Goal: Information Seeking & Learning: Find specific fact

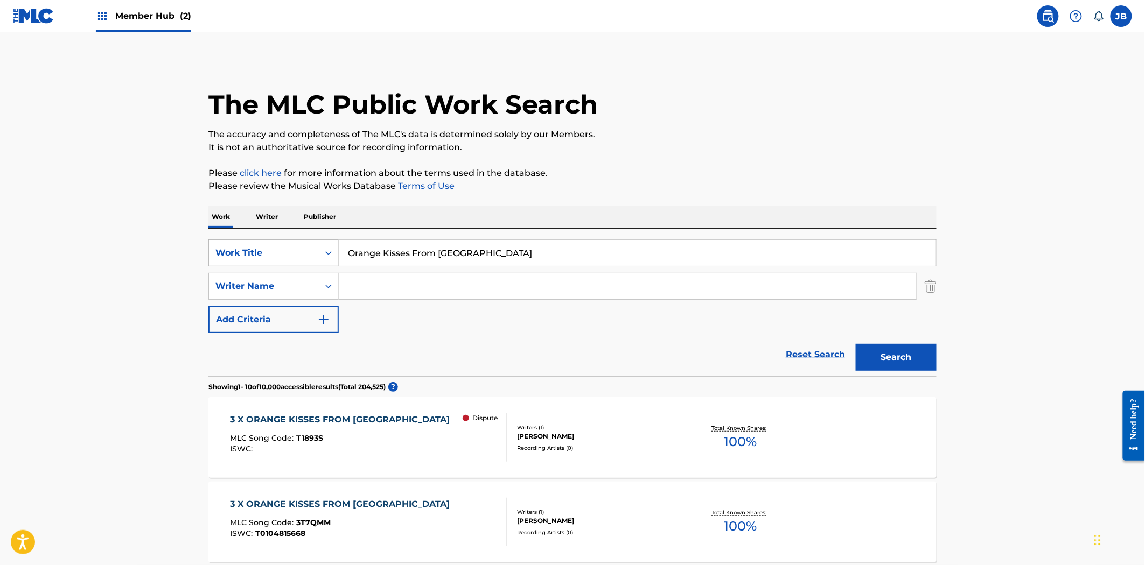
click at [295, 262] on div "Work Title" at bounding box center [264, 253] width 110 height 20
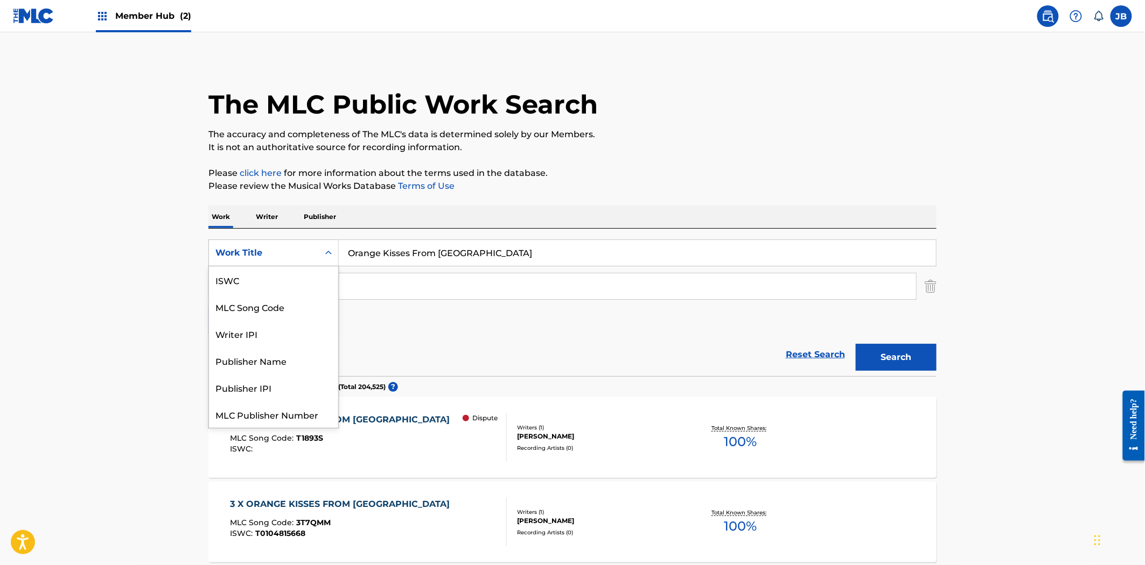
scroll to position [27, 0]
click at [289, 282] on div "MLC Song Code" at bounding box center [273, 280] width 129 height 27
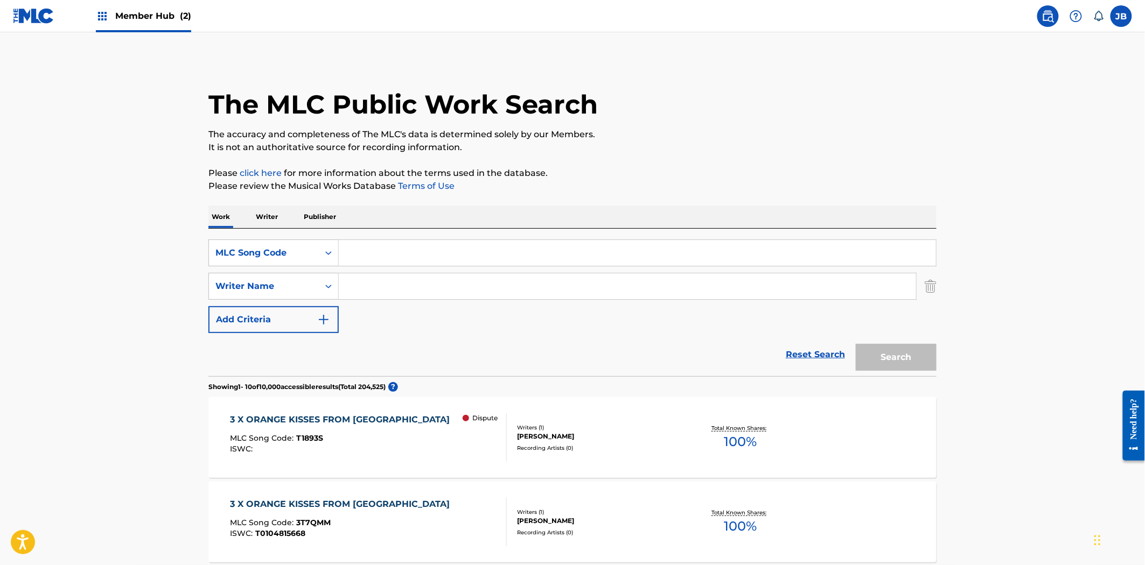
click at [454, 249] on input "Search Form" at bounding box center [637, 253] width 597 height 26
paste input "GE14NE"
type input "GE14NE"
drag, startPoint x: 918, startPoint y: 358, endPoint x: 882, endPoint y: 353, distance: 35.8
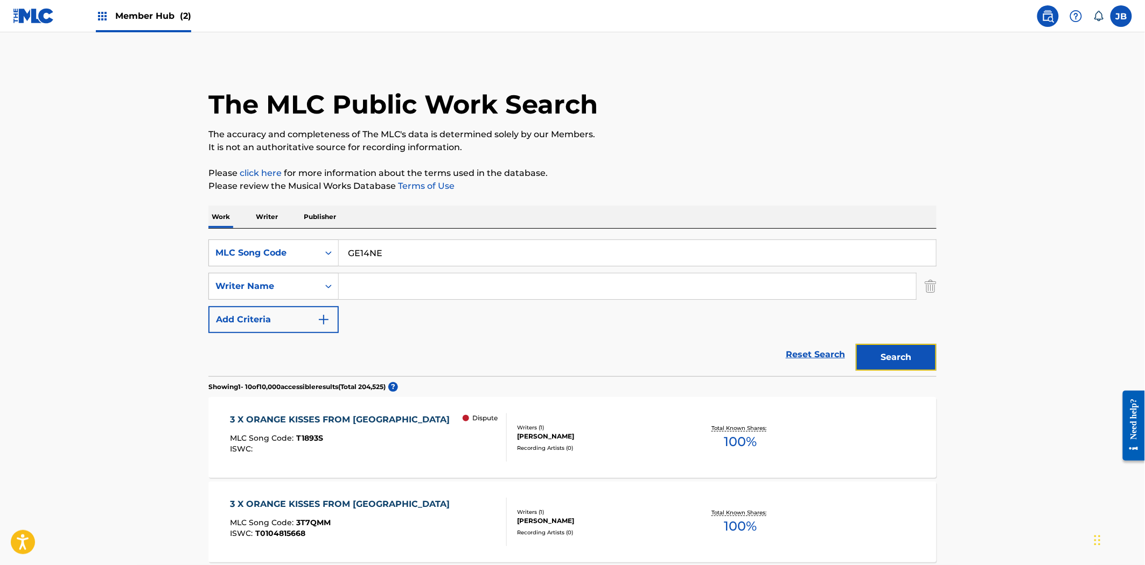
click at [915, 358] on button "Search" at bounding box center [896, 357] width 81 height 27
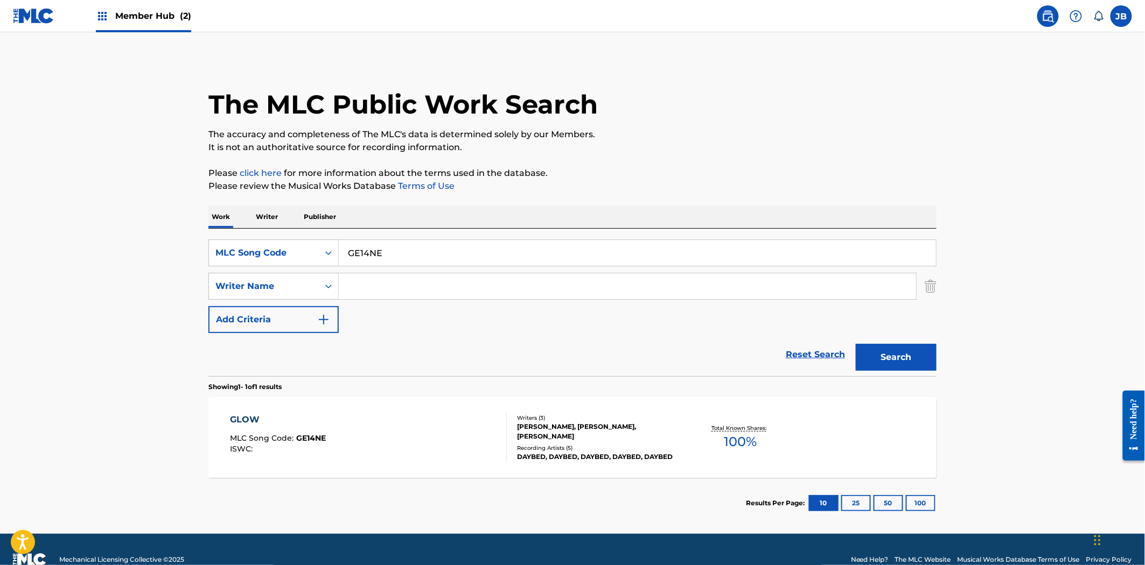
click at [679, 351] on div "Reset Search Search" at bounding box center [572, 354] width 728 height 43
click at [653, 417] on div "Writers ( 3 )" at bounding box center [598, 418] width 163 height 8
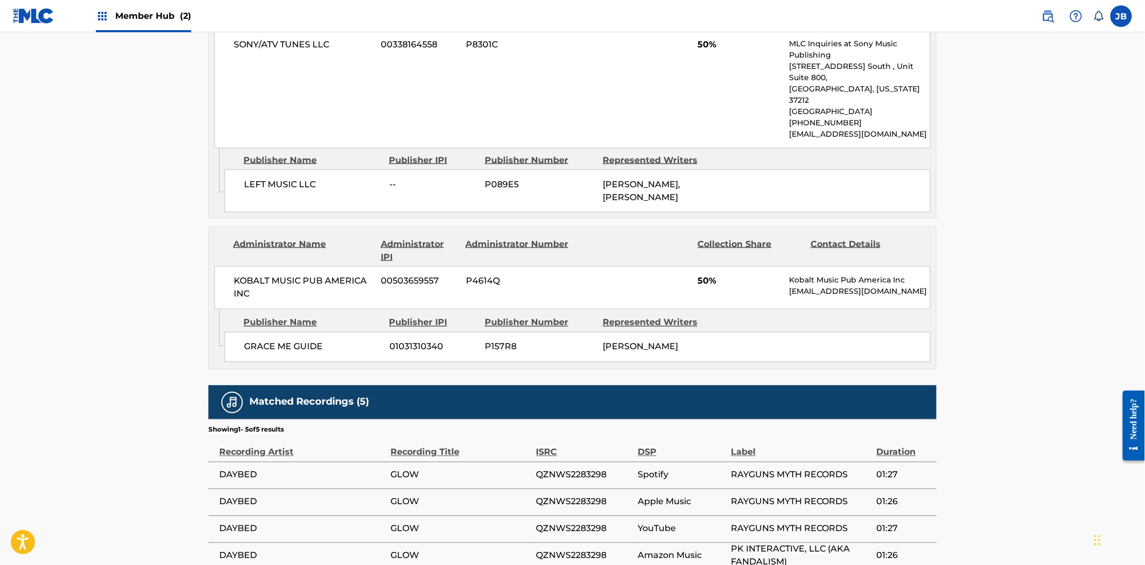
scroll to position [598, 0]
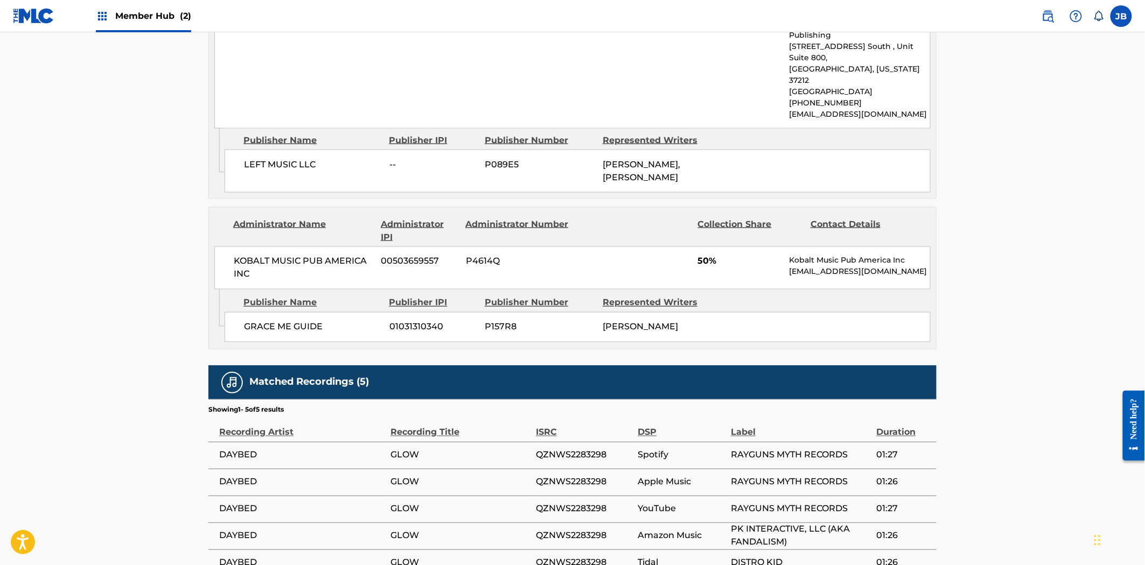
click at [514, 321] on span "P157R8" at bounding box center [540, 327] width 110 height 13
click at [507, 321] on span "P157R8" at bounding box center [540, 327] width 110 height 13
copy span "P157R8"
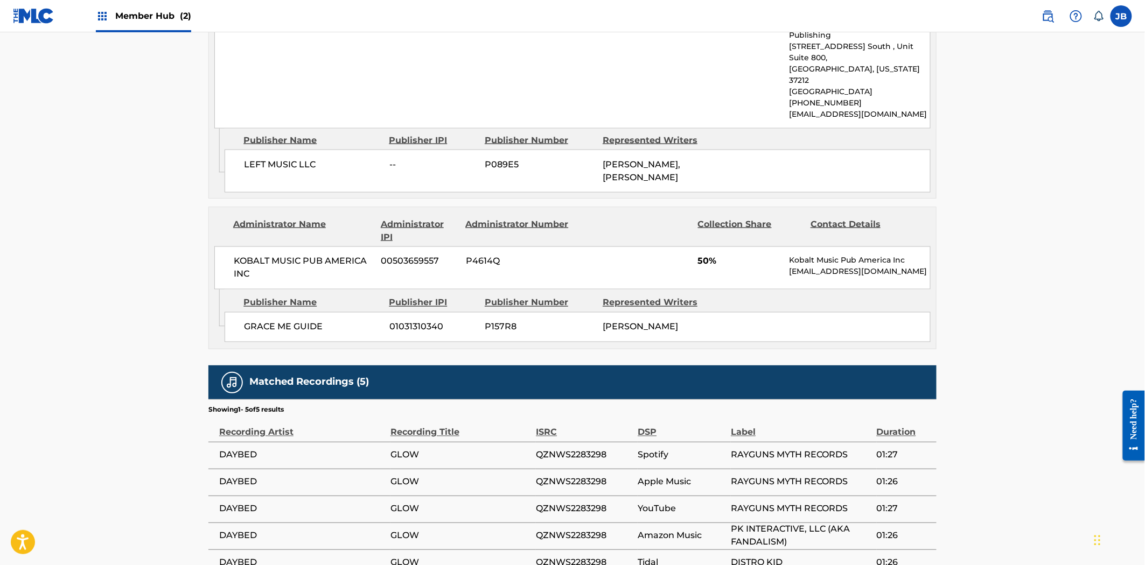
click at [481, 255] on span "P4614Q" at bounding box center [518, 261] width 104 height 13
copy span "P4614Q"
